Goal: Navigation & Orientation: Find specific page/section

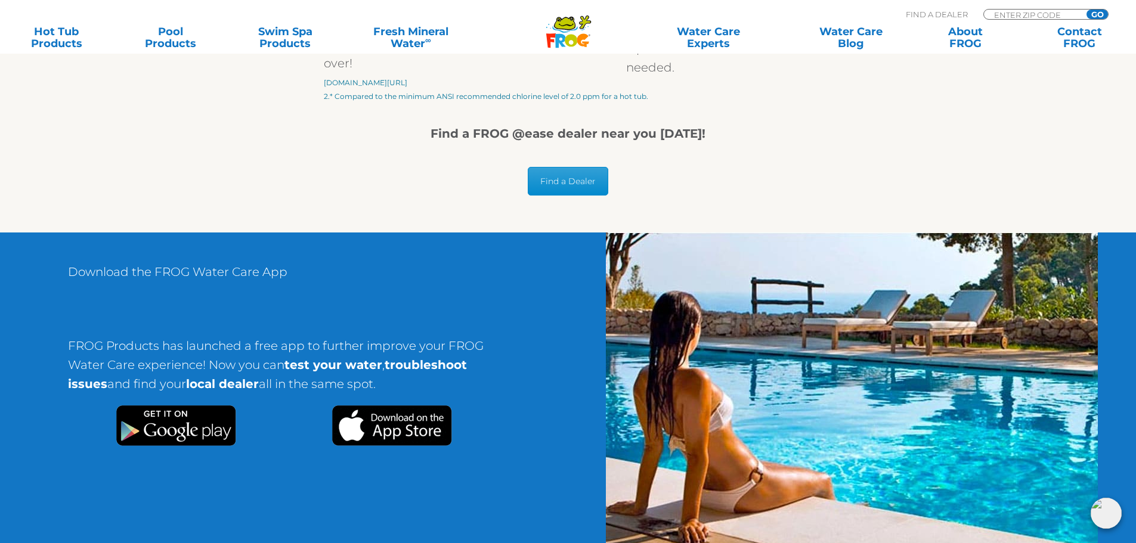
scroll to position [2207, 0]
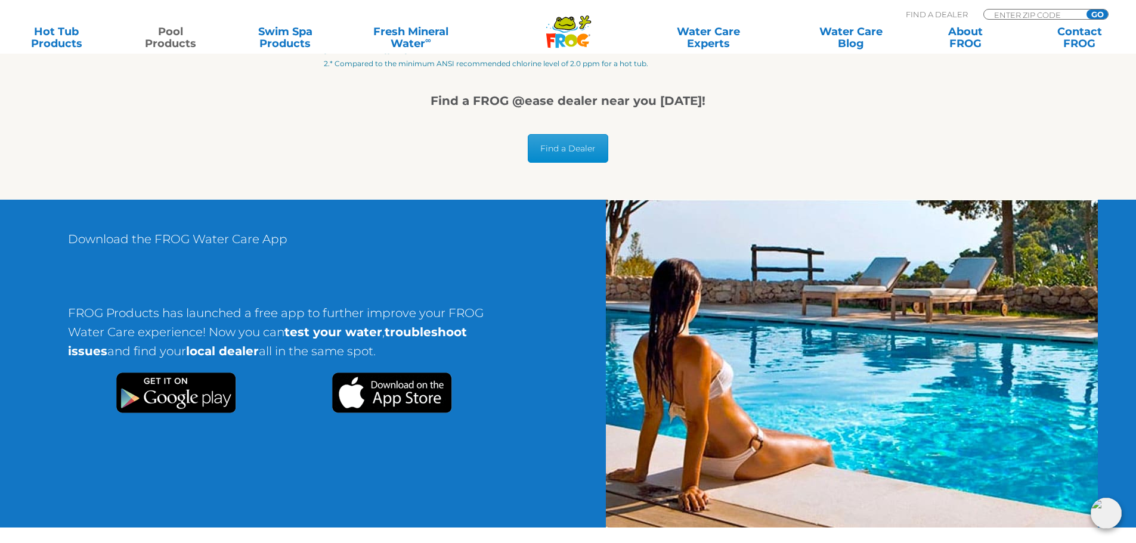
click at [181, 33] on link "Pool Products" at bounding box center [170, 38] width 89 height 24
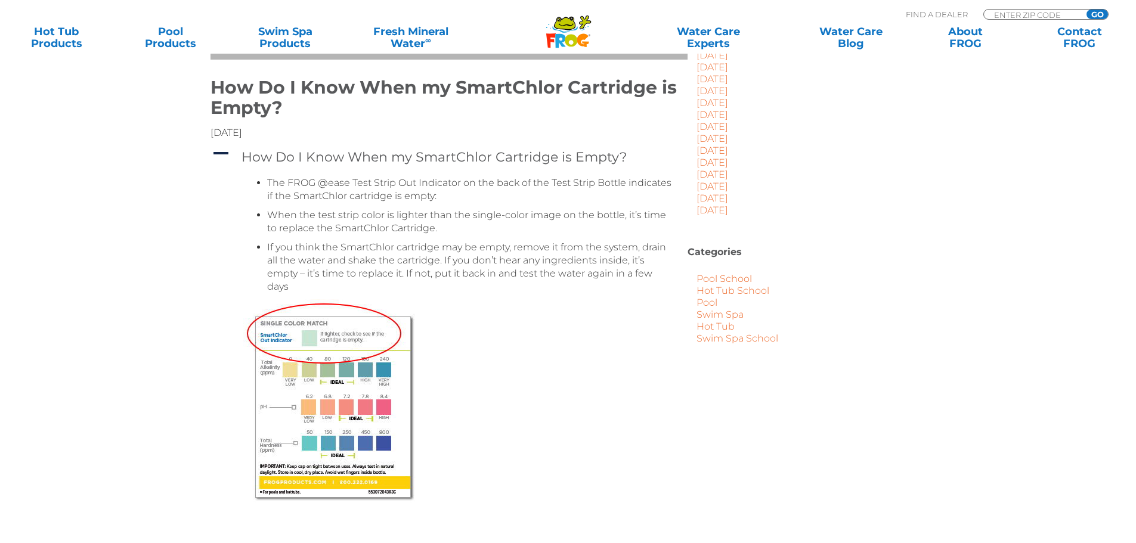
scroll to position [358, 0]
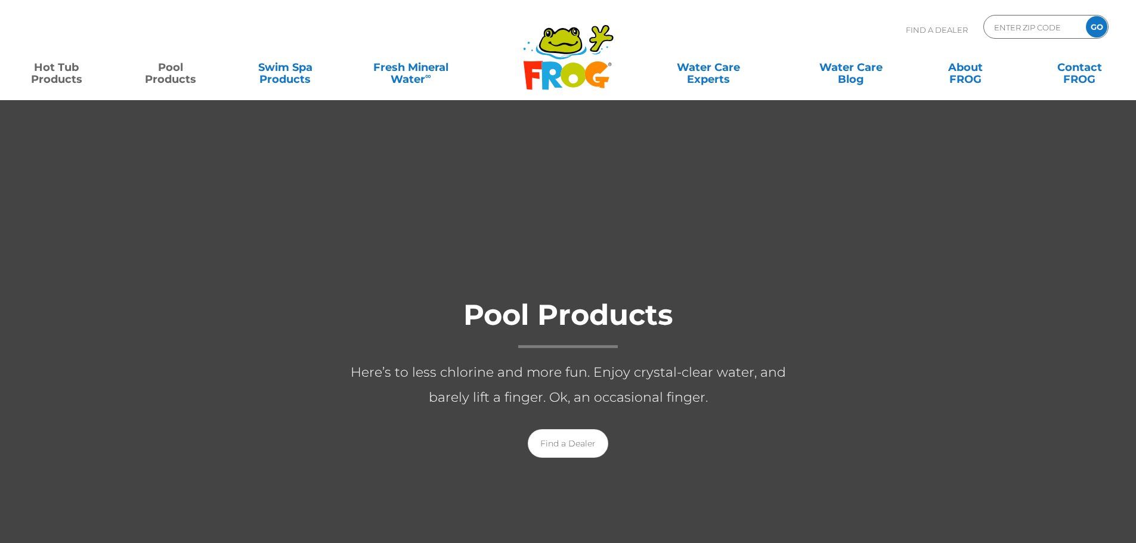
click at [59, 78] on link "Hot Tub Products" at bounding box center [56, 67] width 89 height 24
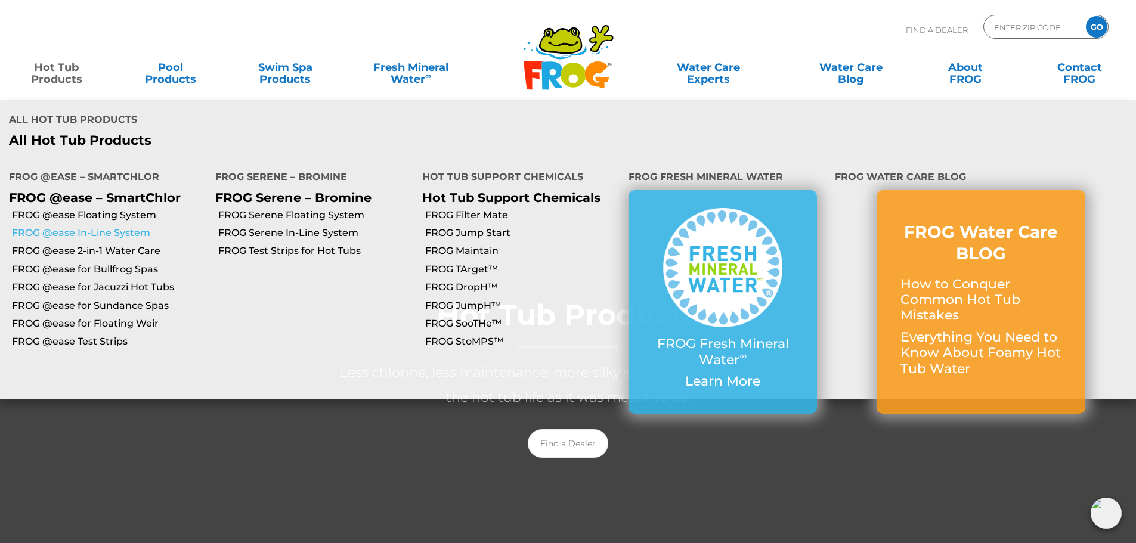
click at [104, 227] on link "FROG @ease In-Line System" at bounding box center [109, 233] width 194 height 13
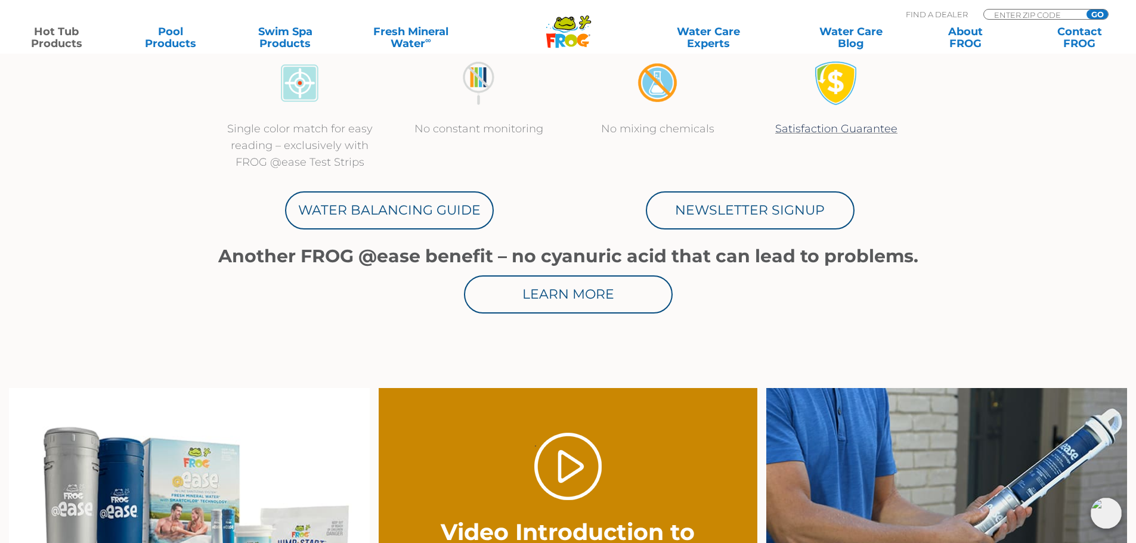
scroll to position [596, 0]
